Goal: Task Accomplishment & Management: Use online tool/utility

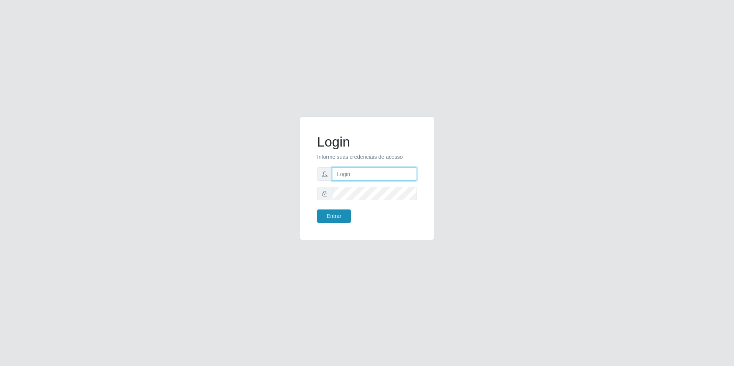
type input "[EMAIL_ADDRESS][DOMAIN_NAME]"
click at [334, 215] on button "Entrar" at bounding box center [334, 216] width 34 height 13
click at [335, 214] on button "Entrar" at bounding box center [334, 216] width 34 height 13
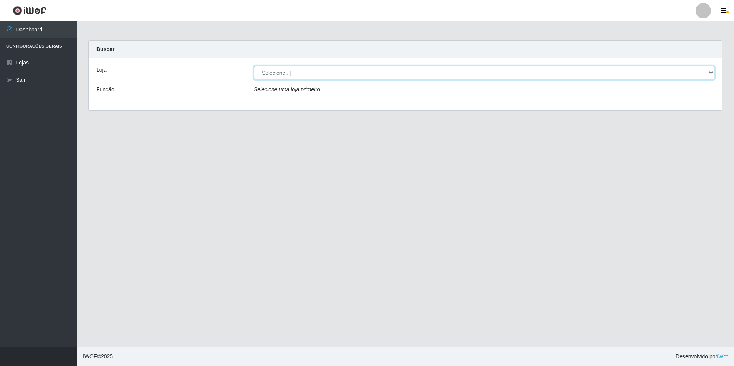
drag, startPoint x: 341, startPoint y: 71, endPoint x: 340, endPoint y: 76, distance: 4.4
click at [341, 71] on select "[Selecione...] Extrabom - Loja 57 Anchieta" at bounding box center [484, 72] width 461 height 13
select select "470"
click at [254, 66] on select "[Selecione...] Extrabom - Loja 57 Anchieta" at bounding box center [484, 72] width 461 height 13
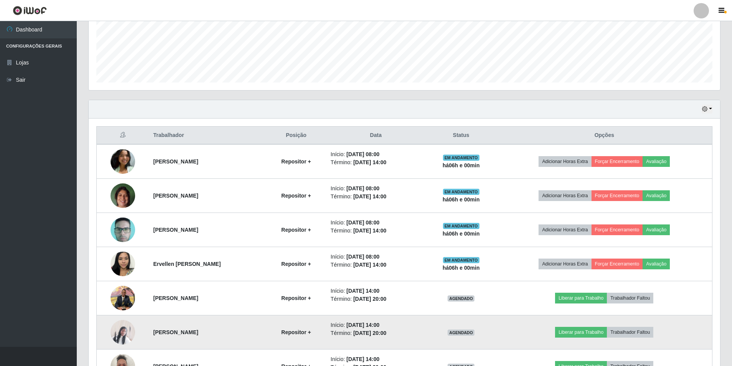
scroll to position [230, 0]
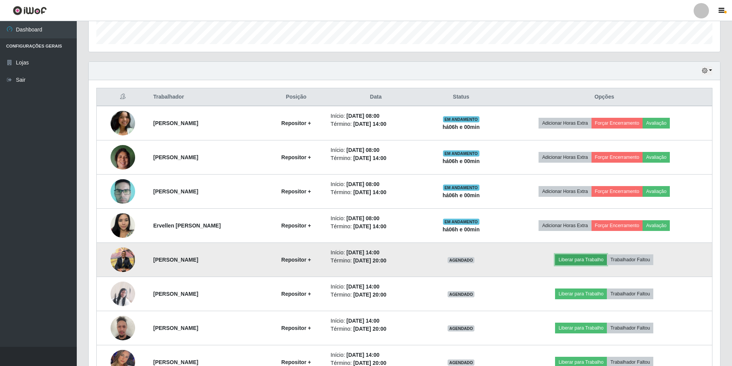
click at [588, 258] on button "Liberar para Trabalho" at bounding box center [581, 259] width 52 height 11
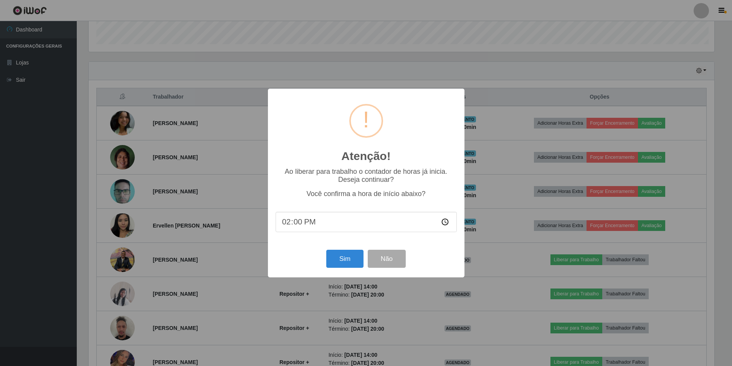
scroll to position [159, 627]
click at [343, 258] on button "Sim" at bounding box center [345, 259] width 37 height 18
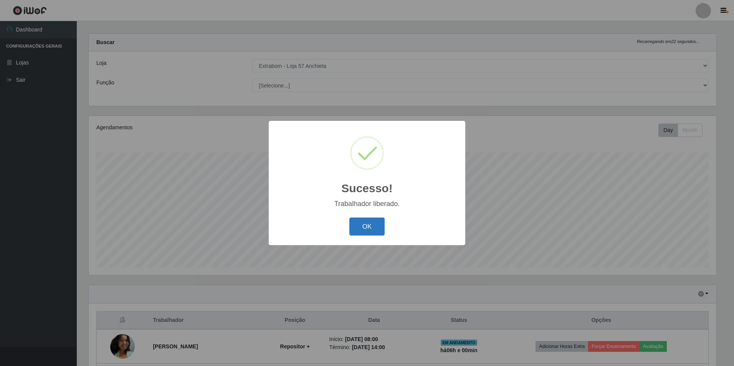
click at [370, 234] on button "OK" at bounding box center [367, 227] width 36 height 18
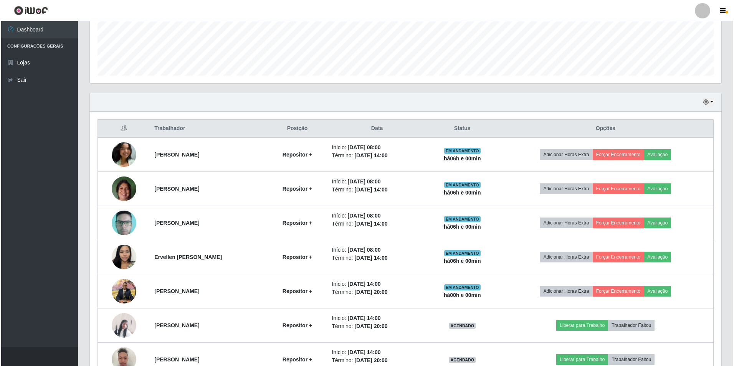
scroll to position [280, 0]
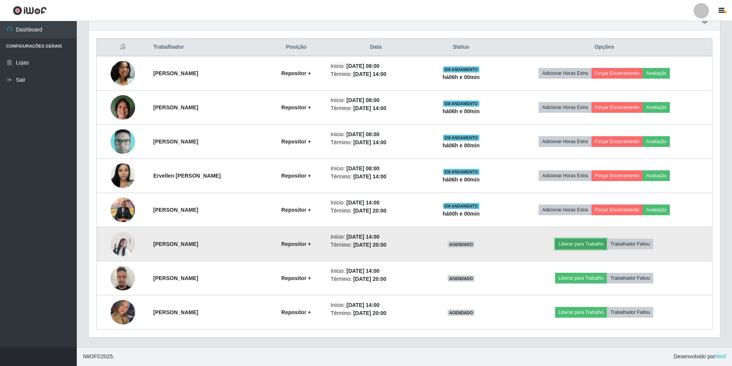
click at [582, 245] on button "Liberar para Trabalho" at bounding box center [581, 244] width 52 height 11
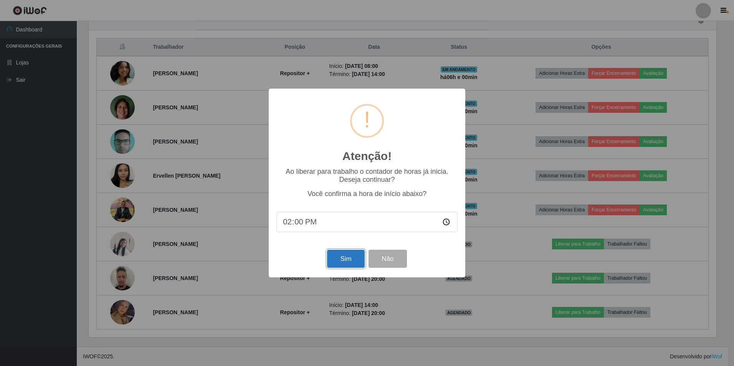
click at [337, 260] on button "Sim" at bounding box center [345, 259] width 37 height 18
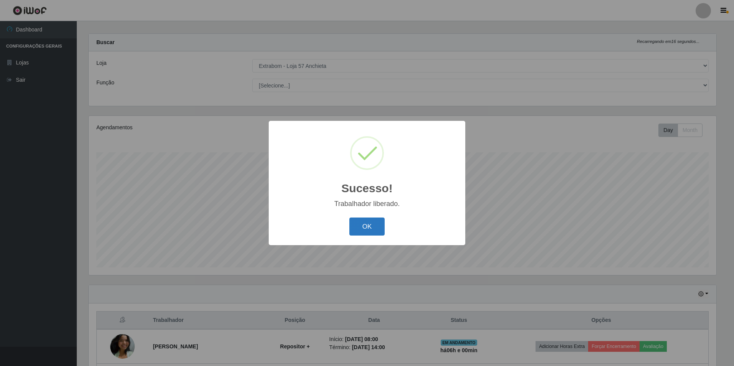
click at [365, 228] on button "OK" at bounding box center [367, 227] width 36 height 18
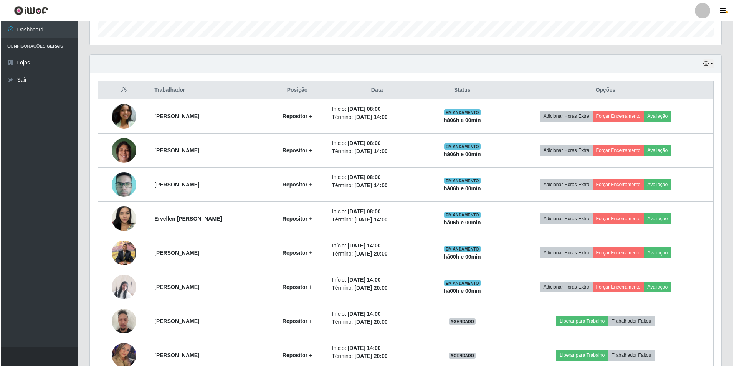
scroll to position [280, 0]
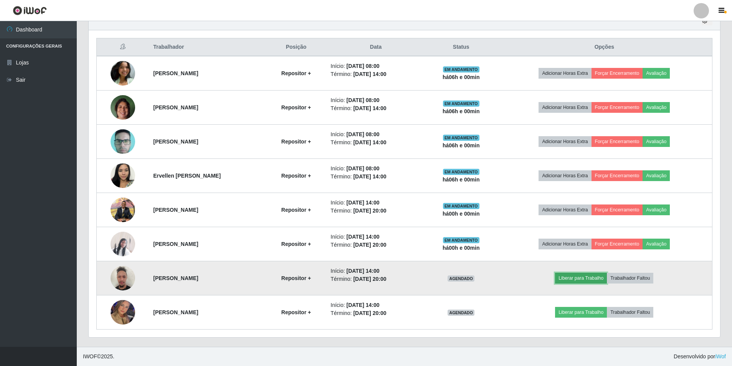
click at [572, 276] on button "Liberar para Trabalho" at bounding box center [581, 278] width 52 height 11
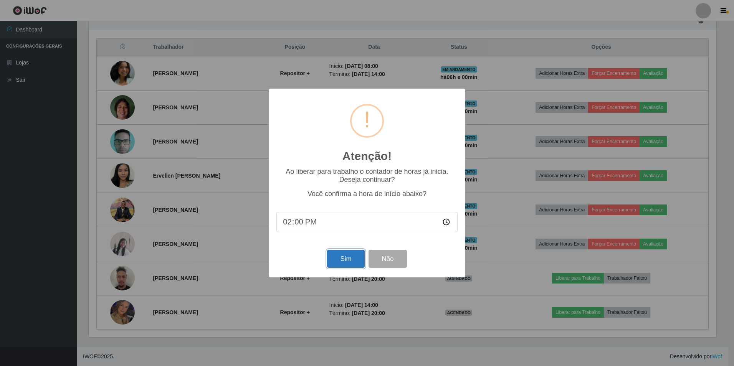
click at [338, 265] on button "Sim" at bounding box center [345, 259] width 37 height 18
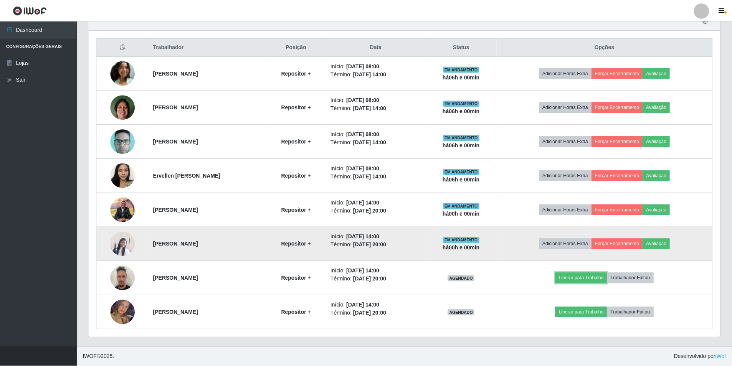
scroll to position [0, 0]
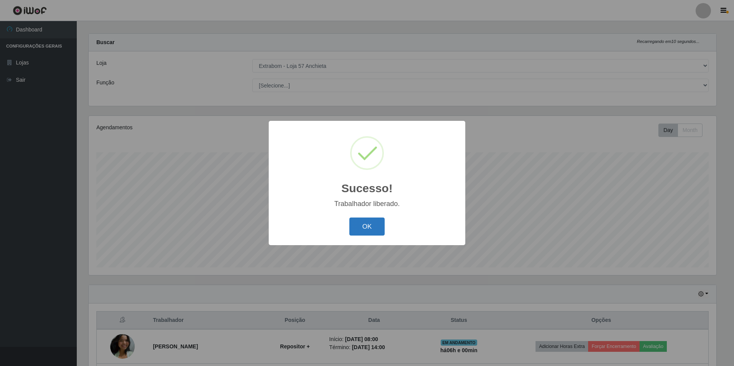
click at [370, 226] on button "OK" at bounding box center [367, 227] width 36 height 18
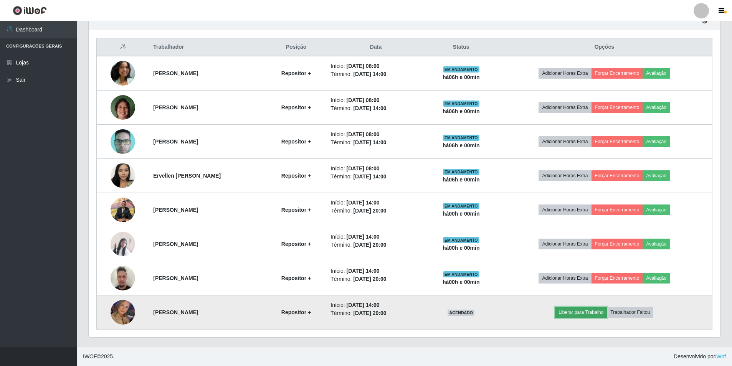
click at [575, 312] on button "Liberar para Trabalho" at bounding box center [581, 312] width 52 height 11
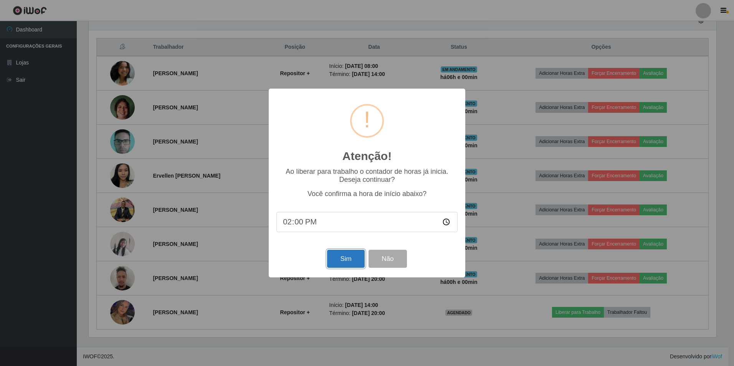
click at [351, 254] on button "Sim" at bounding box center [345, 259] width 37 height 18
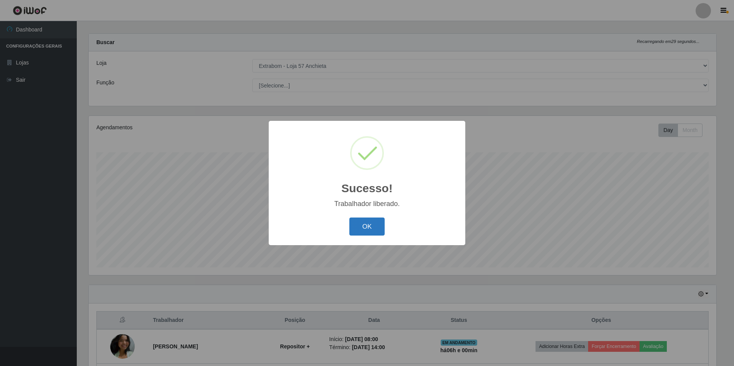
click at [363, 224] on button "OK" at bounding box center [367, 227] width 36 height 18
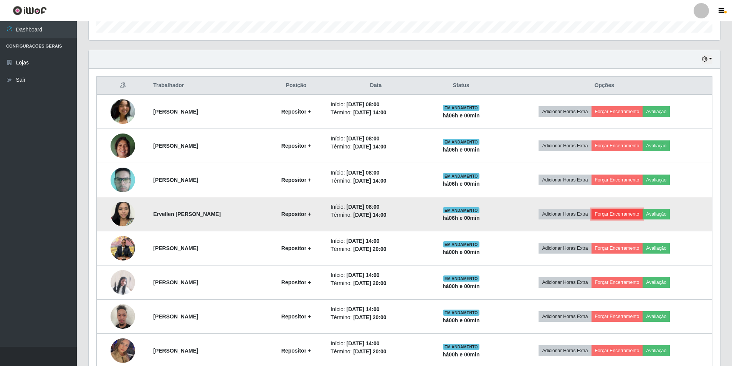
click at [624, 213] on button "Forçar Encerramento" at bounding box center [616, 214] width 51 height 11
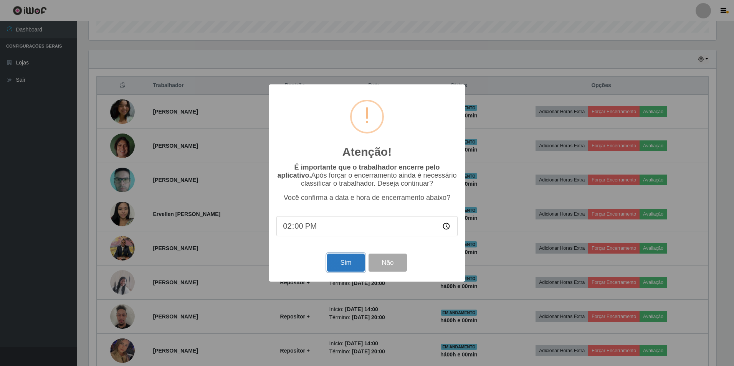
click at [345, 261] on button "Sim" at bounding box center [345, 263] width 37 height 18
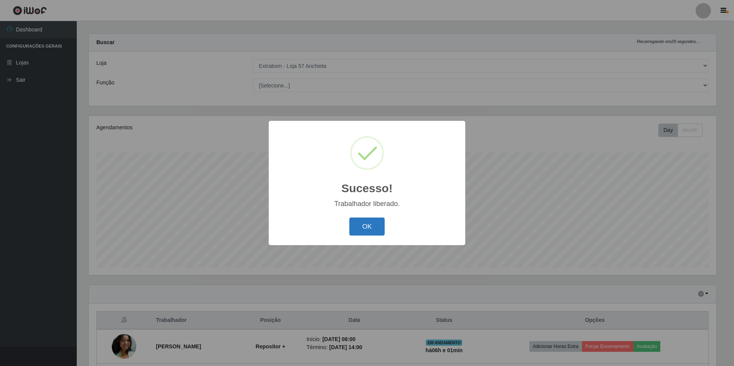
click at [360, 221] on button "OK" at bounding box center [367, 227] width 36 height 18
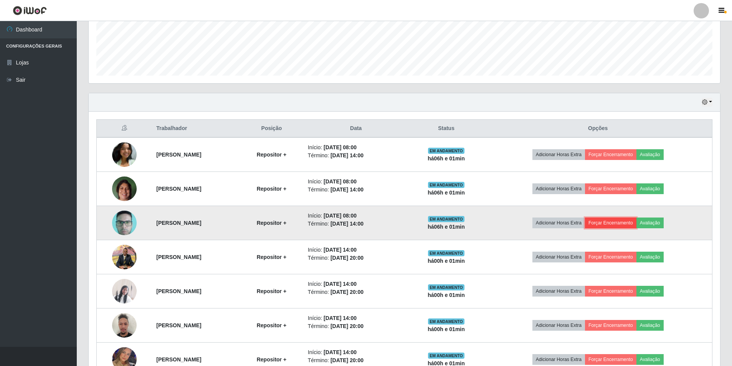
click at [620, 225] on button "Forçar Encerramento" at bounding box center [610, 223] width 51 height 11
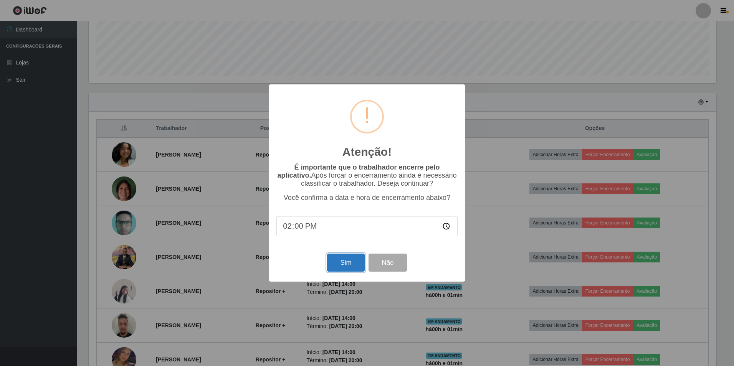
click at [342, 263] on button "Sim" at bounding box center [345, 263] width 37 height 18
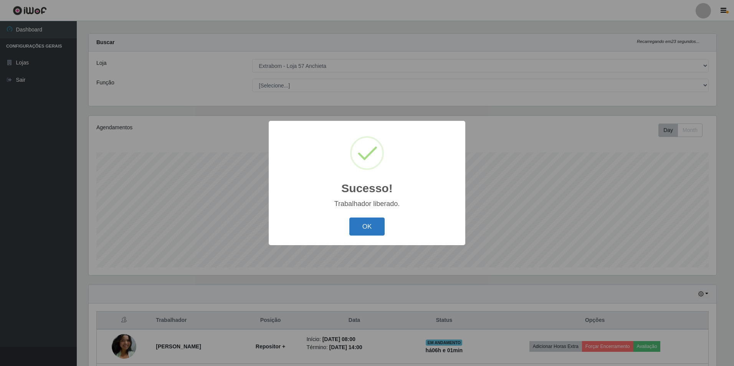
click at [374, 221] on button "OK" at bounding box center [367, 227] width 36 height 18
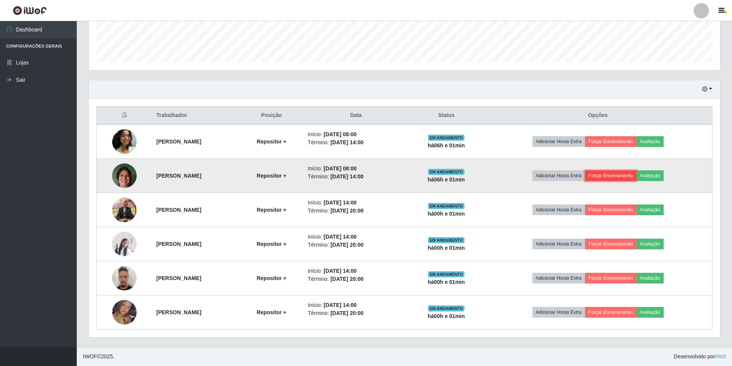
click at [610, 175] on button "Forçar Encerramento" at bounding box center [610, 175] width 51 height 11
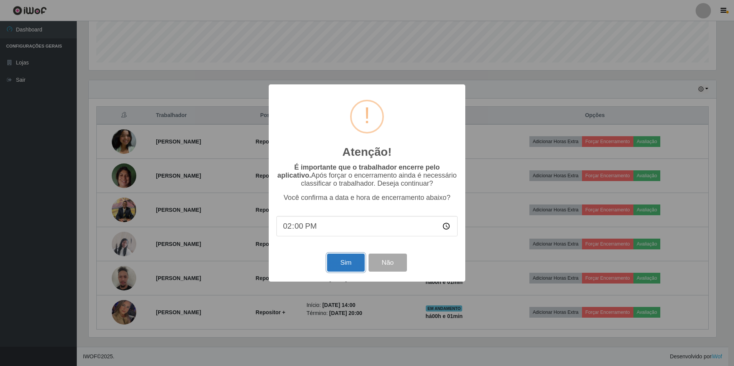
click at [350, 258] on button "Sim" at bounding box center [345, 263] width 37 height 18
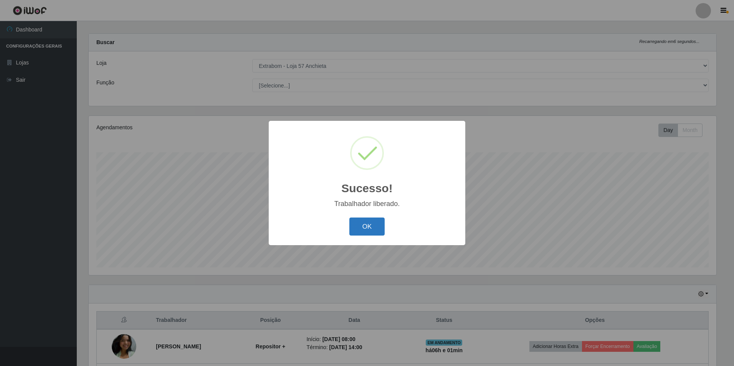
click at [365, 221] on button "OK" at bounding box center [367, 227] width 36 height 18
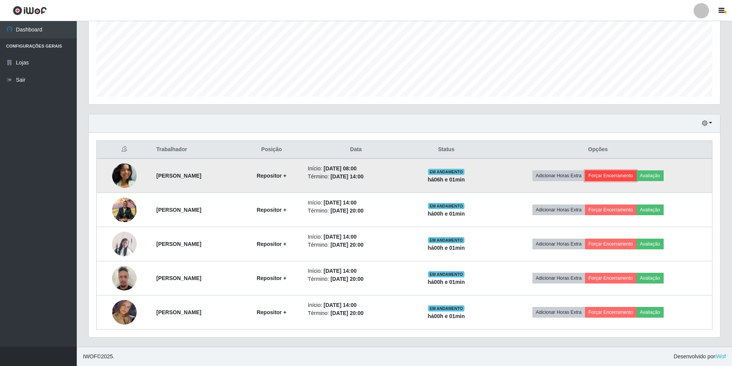
click at [625, 174] on button "Forçar Encerramento" at bounding box center [610, 175] width 51 height 11
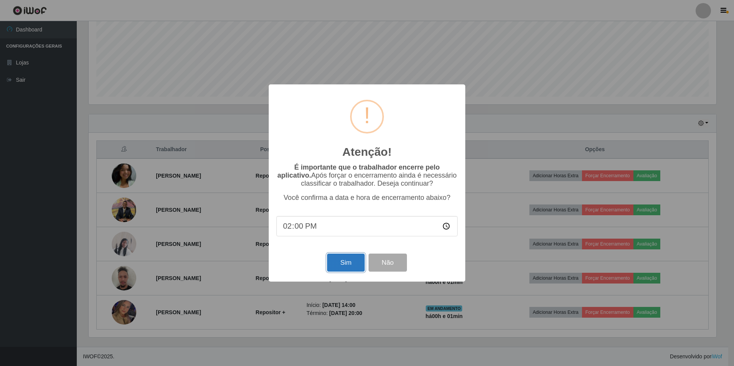
click at [346, 268] on button "Sim" at bounding box center [345, 263] width 37 height 18
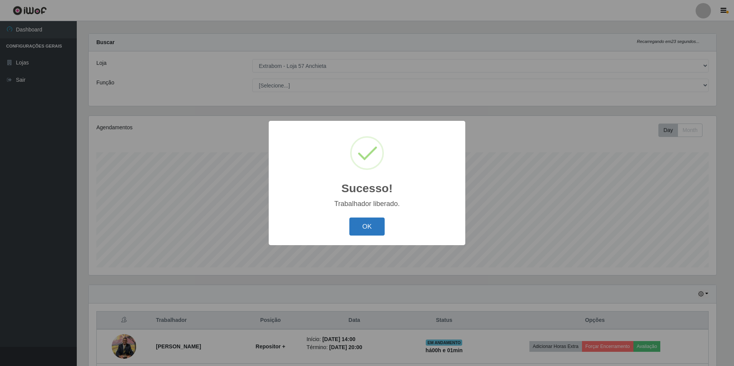
click at [371, 228] on button "OK" at bounding box center [367, 227] width 36 height 18
